Goal: Task Accomplishment & Management: Use online tool/utility

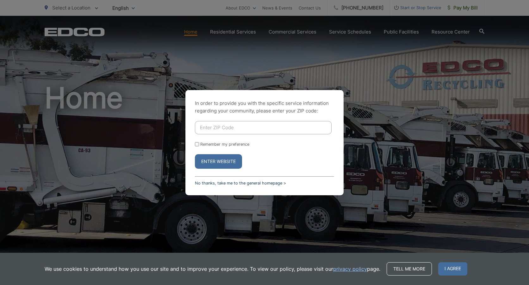
click at [224, 184] on link "No thanks, take me to the general homepage >" at bounding box center [240, 183] width 91 height 5
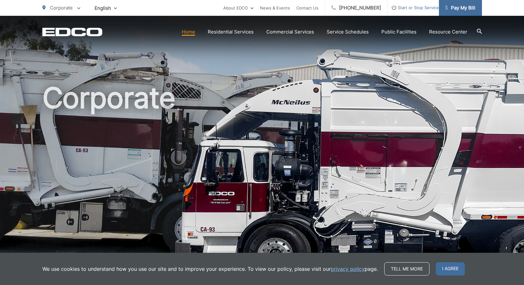
click at [468, 8] on span "Pay My Bill" at bounding box center [460, 8] width 30 height 8
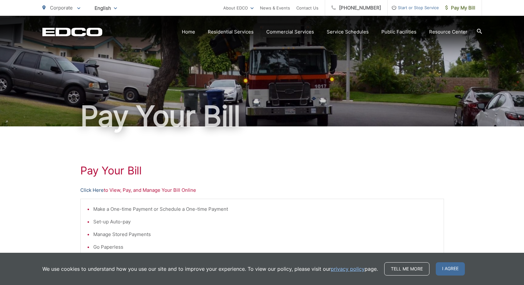
click at [86, 188] on link "Click Here" at bounding box center [91, 191] width 23 height 8
